Goal: Task Accomplishment & Management: Use online tool/utility

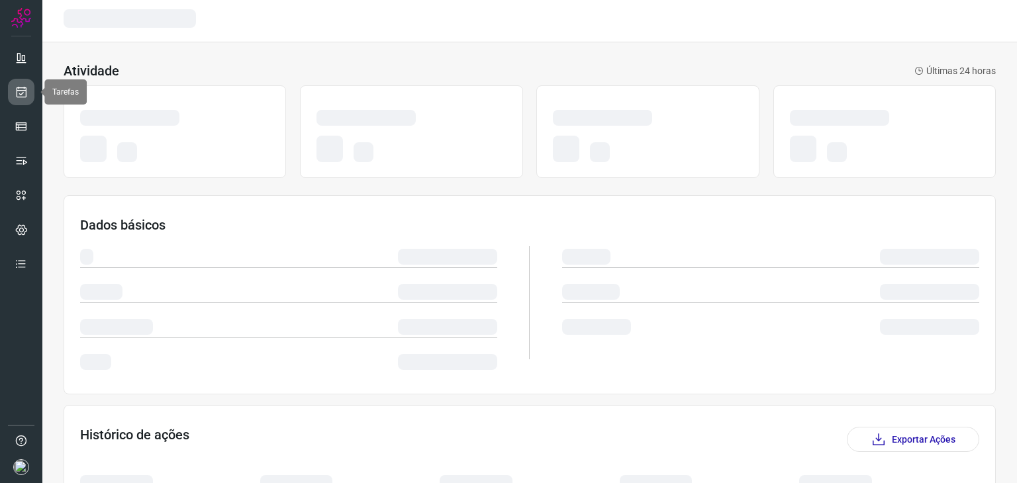
click at [21, 95] on icon at bounding box center [22, 91] width 14 height 13
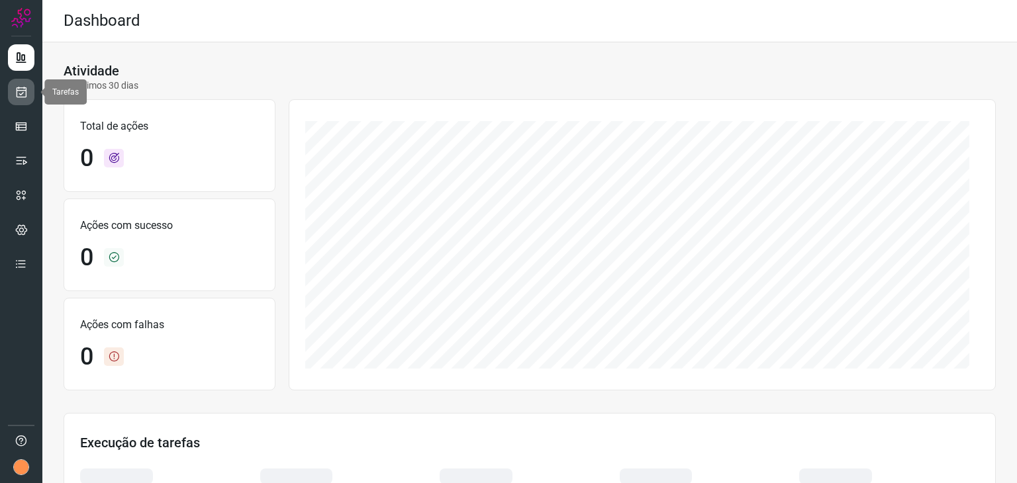
click at [15, 92] on icon at bounding box center [22, 91] width 14 height 13
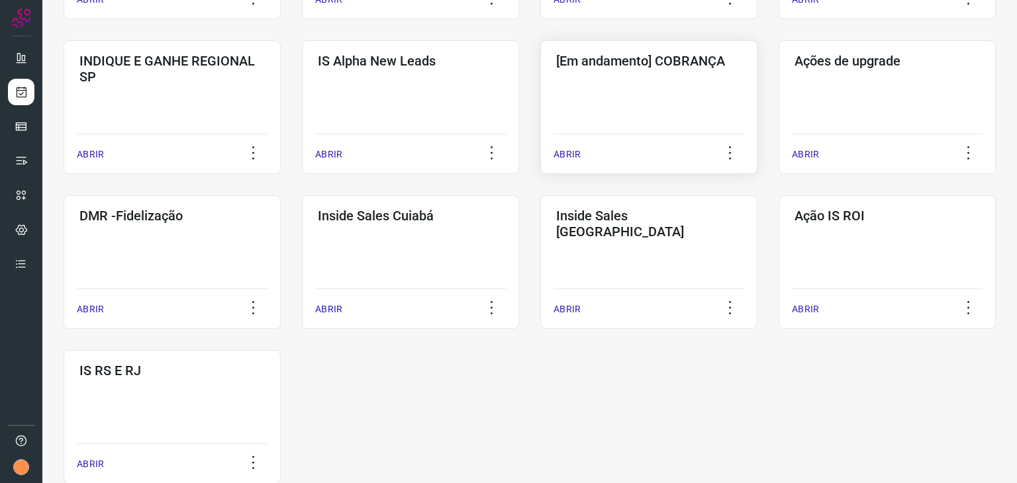
scroll to position [529, 0]
click at [624, 110] on div "[Em andamento] COBRANÇA ABRIR" at bounding box center [648, 108] width 217 height 134
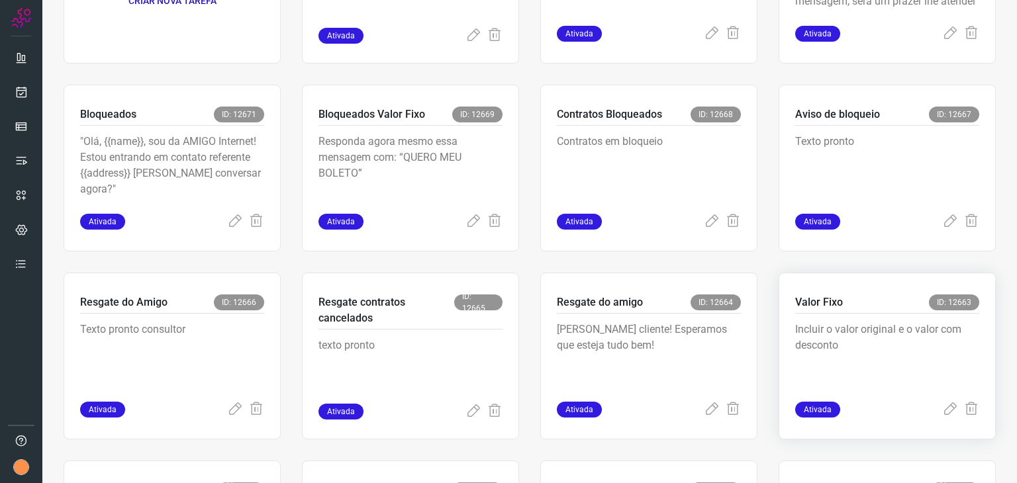
scroll to position [10, 0]
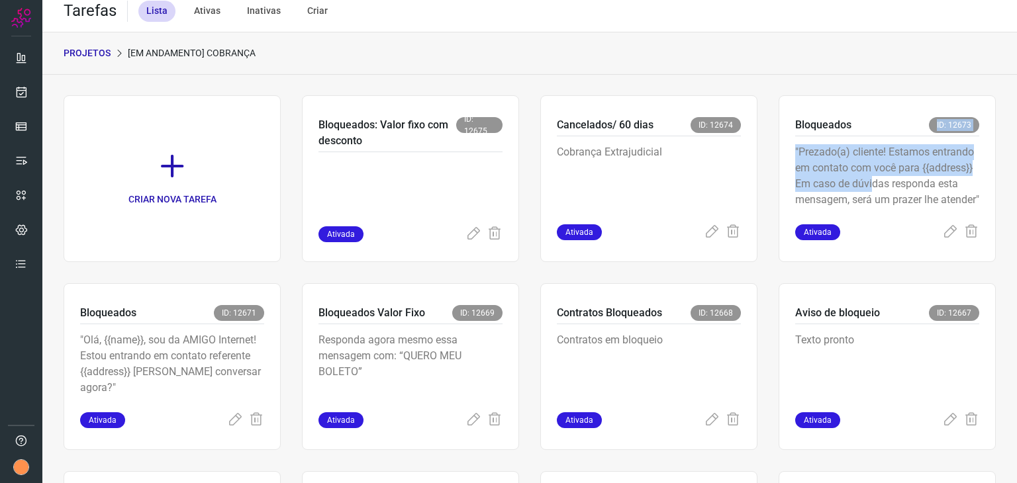
drag, startPoint x: 867, startPoint y: 186, endPoint x: 840, endPoint y: 80, distance: 109.4
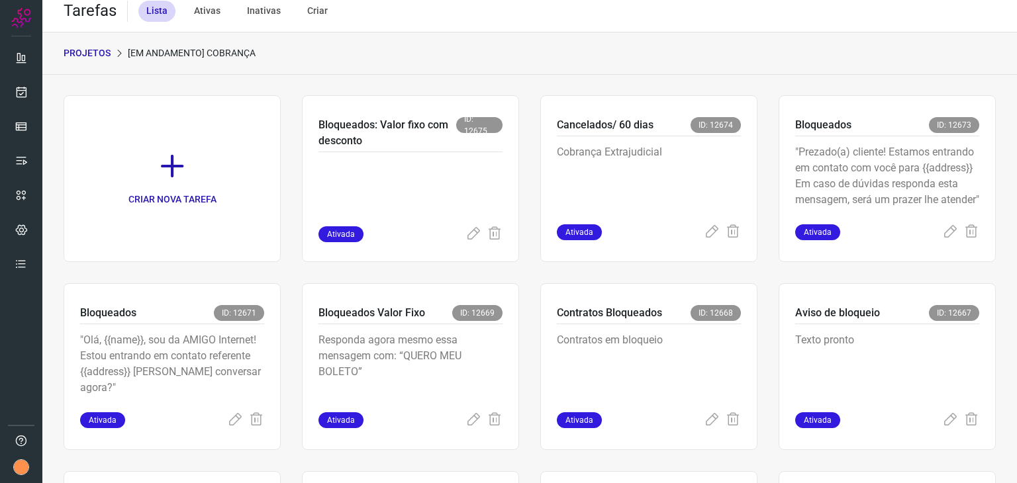
click at [862, 207] on p ""Prezado(a) cliente! Estamos entrando em contato com você para {{address}} Em c…" at bounding box center [887, 177] width 184 height 66
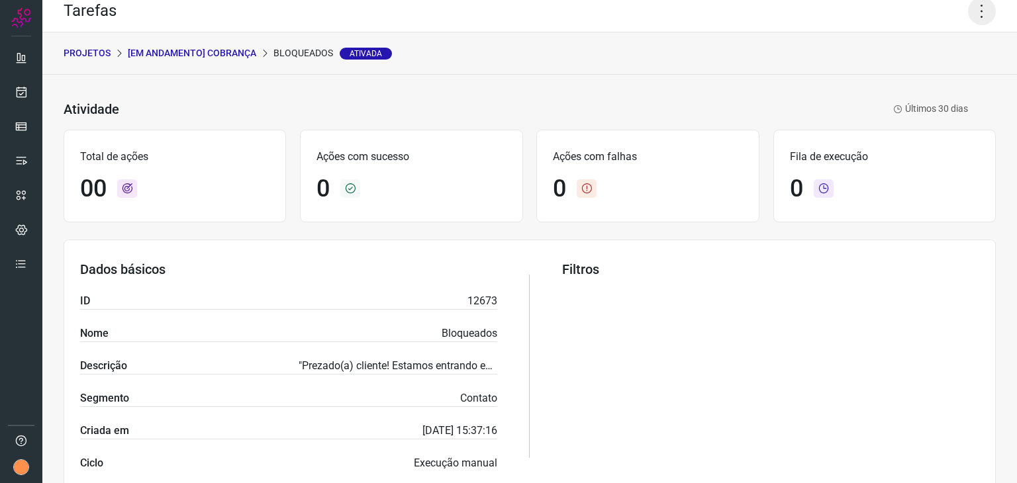
drag, startPoint x: 975, startPoint y: 9, endPoint x: 974, endPoint y: 18, distance: 9.3
click at [975, 9] on icon at bounding box center [982, 11] width 28 height 28
click at [968, 79] on li "Executar" at bounding box center [925, 76] width 121 height 21
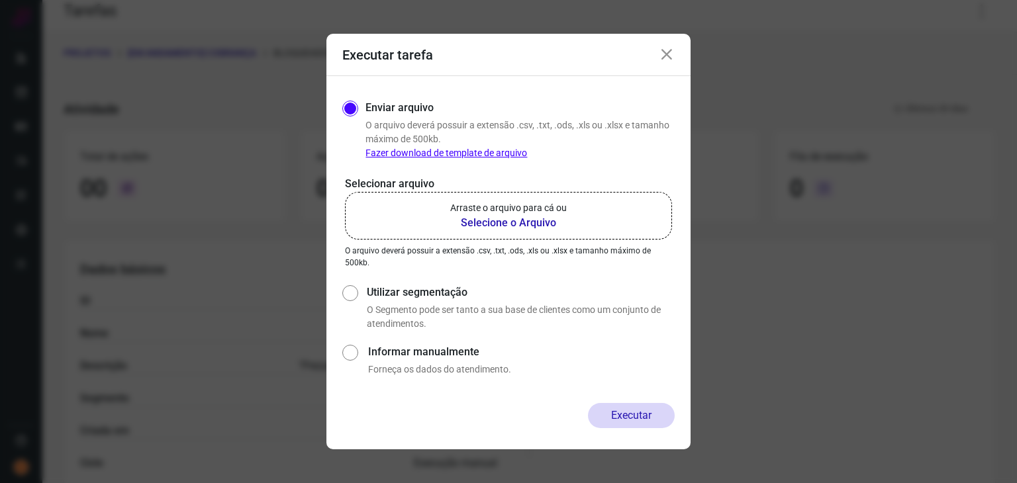
click at [591, 204] on label "Arraste o arquivo para cá ou Selecione o Arquivo" at bounding box center [508, 216] width 327 height 48
click at [0, 0] on input "Arraste o arquivo para cá ou Selecione o Arquivo" at bounding box center [0, 0] width 0 height 0
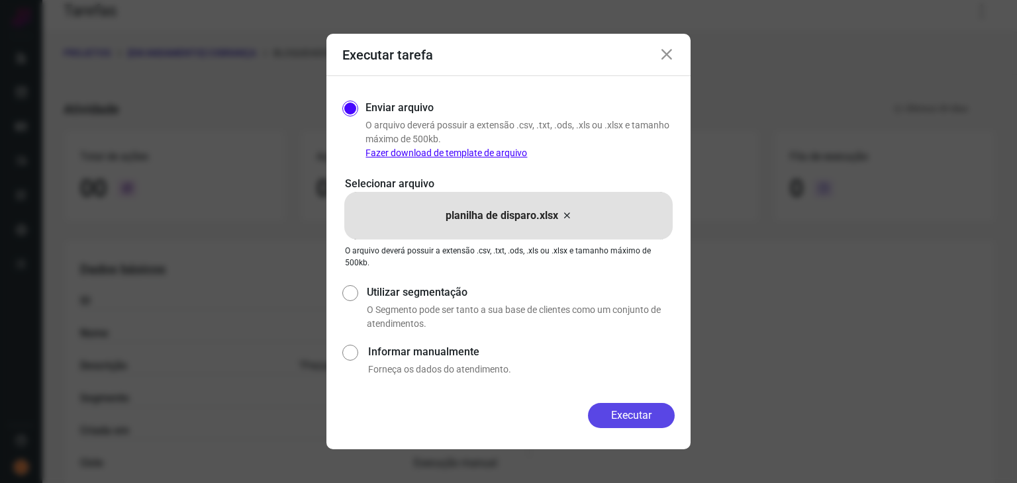
click at [611, 418] on button "Executar" at bounding box center [631, 415] width 87 height 25
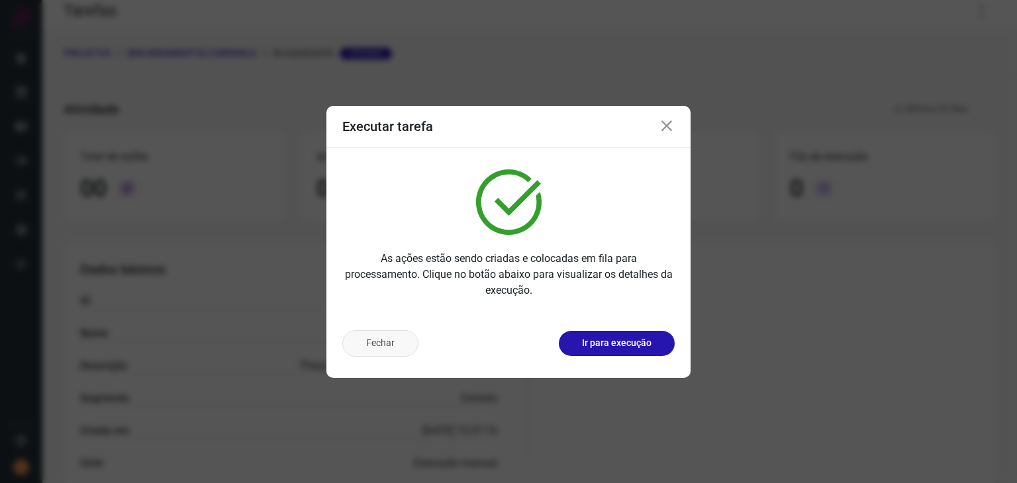
click at [379, 352] on button "Fechar" at bounding box center [380, 343] width 76 height 26
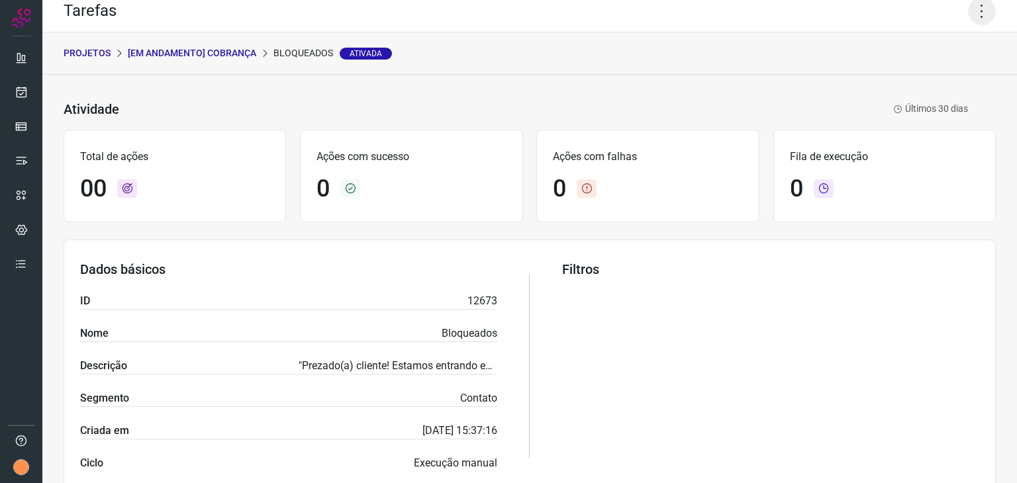
click at [975, 2] on icon at bounding box center [982, 11] width 28 height 28
click at [910, 83] on li "Executar" at bounding box center [925, 76] width 121 height 21
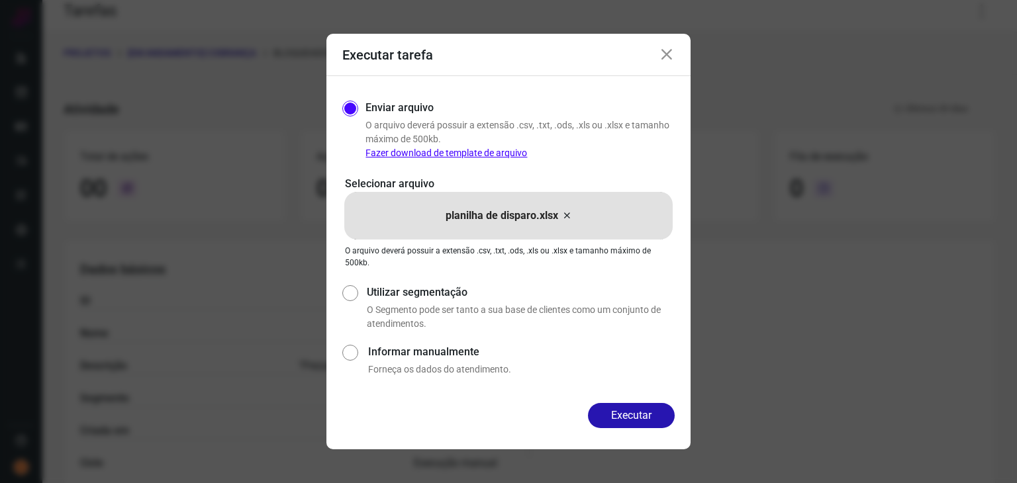
click at [509, 207] on div "planilha de disparo.xlsx" at bounding box center [508, 216] width 328 height 48
click at [0, 0] on input "planilha de disparo.xlsx" at bounding box center [0, 0] width 0 height 0
click at [638, 419] on button "Executar" at bounding box center [631, 415] width 87 height 25
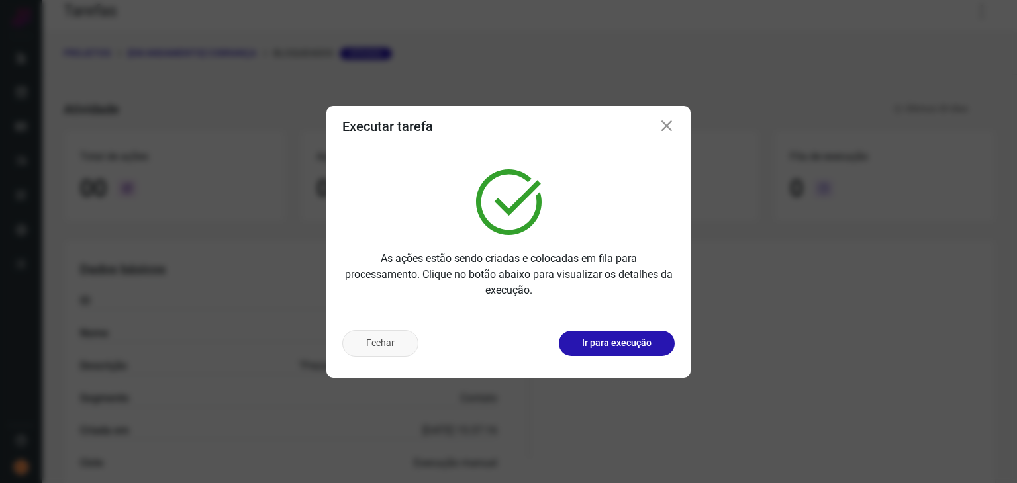
click at [376, 350] on button "Fechar" at bounding box center [380, 343] width 76 height 26
